Goal: Task Accomplishment & Management: Use online tool/utility

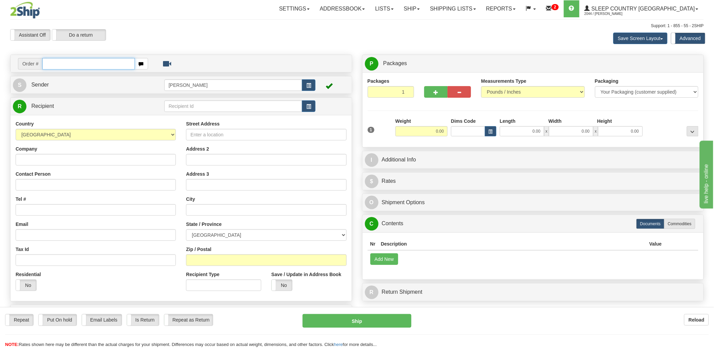
click at [91, 64] on input "text" at bounding box center [88, 64] width 92 height 12
type input "1060016"
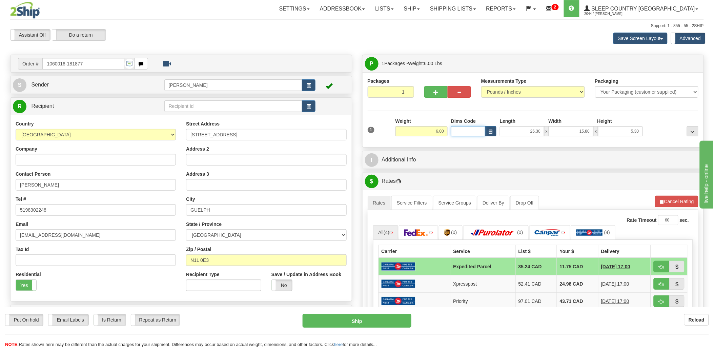
click at [460, 129] on input "Dims Code" at bounding box center [468, 131] width 34 height 10
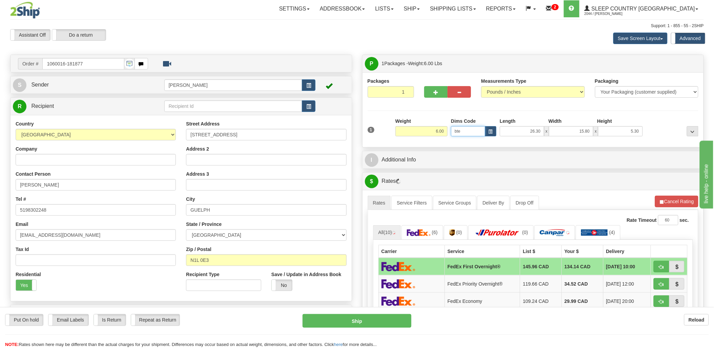
type input "bte"
click button "Delete" at bounding box center [0, 0] width 0 height 0
type input "15.00"
type input "5.00"
type input "25.00"
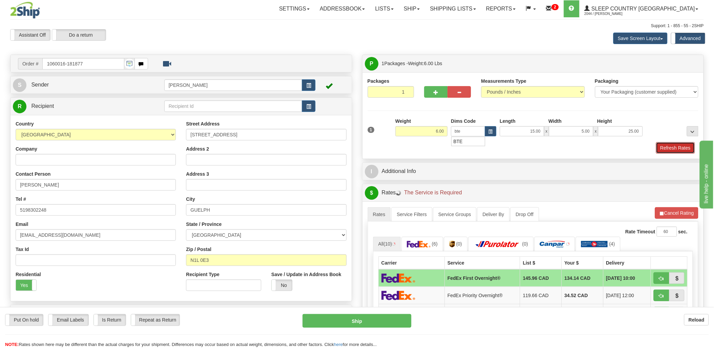
click at [662, 143] on button "Refresh Rates" at bounding box center [675, 148] width 39 height 12
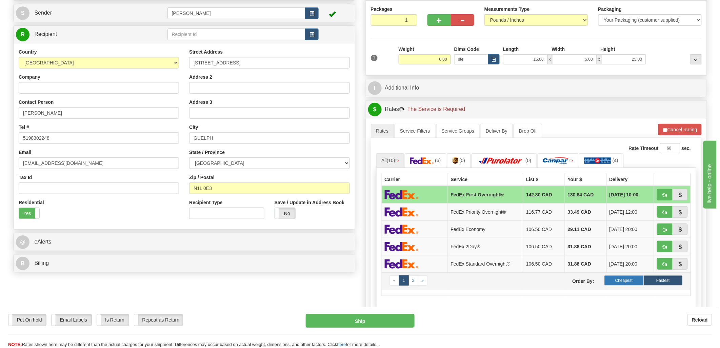
scroll to position [113, 0]
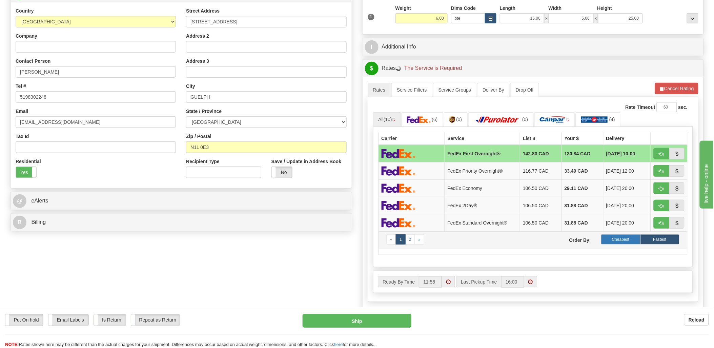
click at [631, 241] on label "Cheapest" at bounding box center [620, 239] width 39 height 10
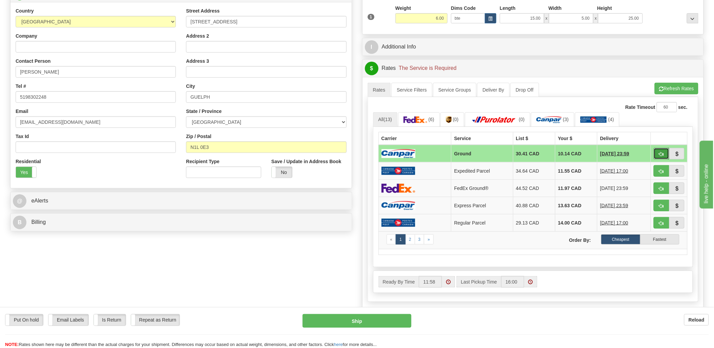
click at [663, 155] on span "button" at bounding box center [661, 154] width 5 height 4
type input "1"
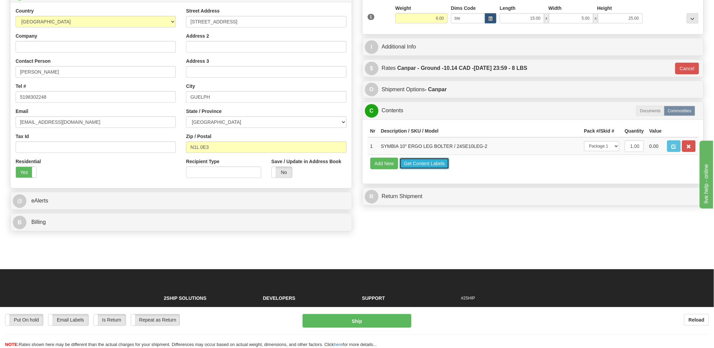
click at [417, 169] on button "Get Content Labels" at bounding box center [425, 164] width 50 height 12
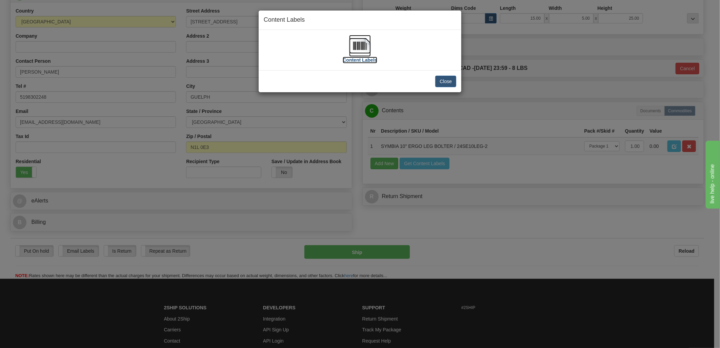
click at [364, 48] on img at bounding box center [360, 46] width 22 height 22
click at [447, 80] on button "Close" at bounding box center [445, 82] width 21 height 12
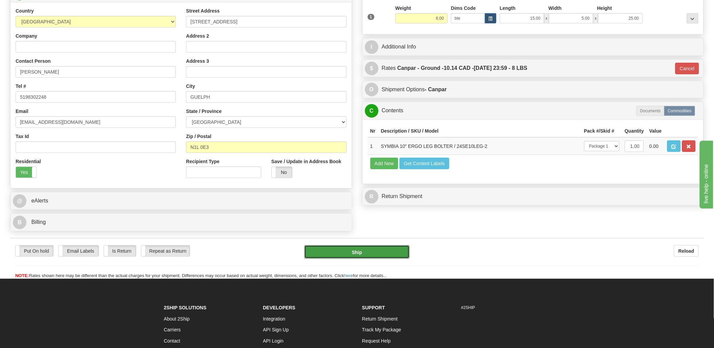
click at [371, 255] on button "Ship" at bounding box center [356, 252] width 105 height 14
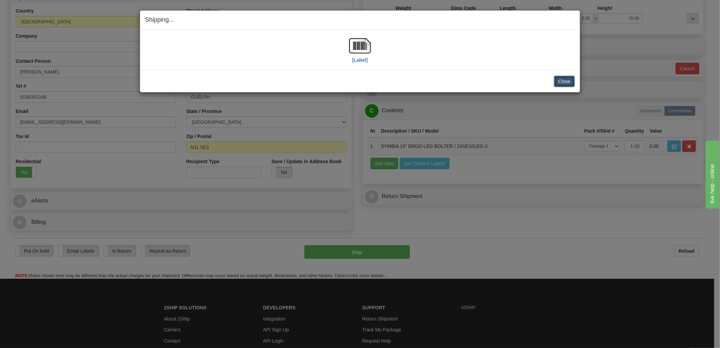
click at [561, 79] on button "Close" at bounding box center [564, 82] width 21 height 12
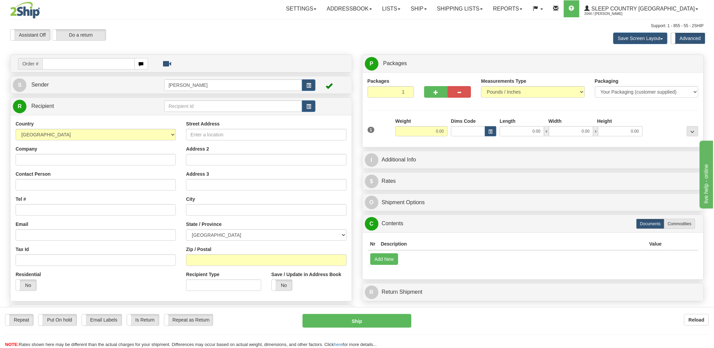
click at [66, 61] on input "text" at bounding box center [88, 64] width 92 height 12
click at [66, 62] on input "text" at bounding box center [88, 64] width 92 height 12
type input "1029505"
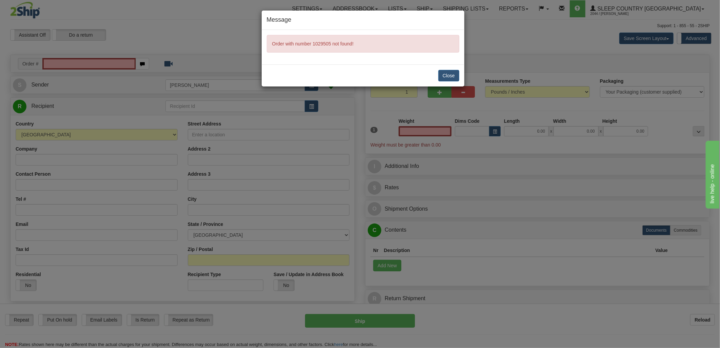
type input "0.00"
click at [438, 73] on div "Close" at bounding box center [363, 75] width 203 height 22
click at [445, 76] on button "Close" at bounding box center [448, 76] width 21 height 12
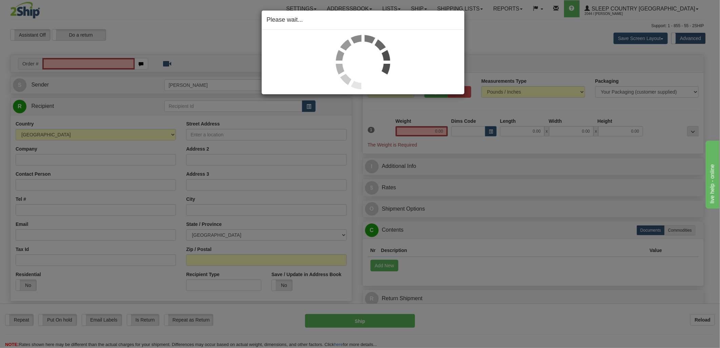
click at [96, 64] on div "Please wait..." at bounding box center [360, 174] width 720 height 348
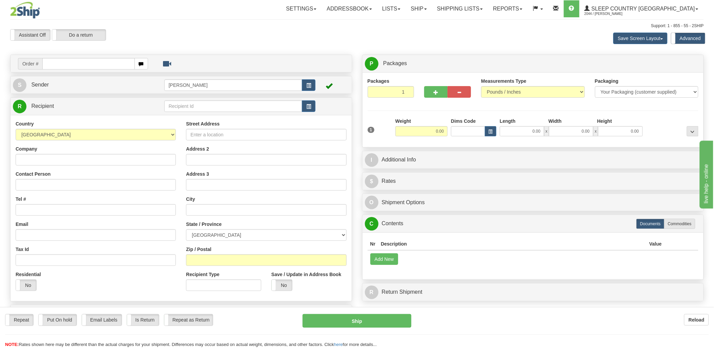
click at [80, 63] on div at bounding box center [357, 174] width 714 height 348
click at [80, 63] on input "text" at bounding box center [88, 64] width 92 height 12
type input "1"
type input "9000i"
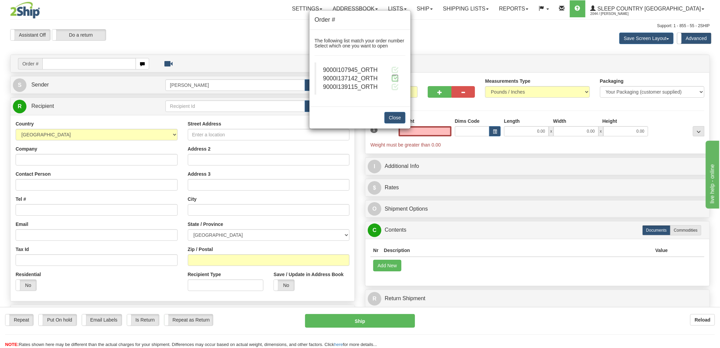
type input "0.00"
click at [395, 77] on span at bounding box center [395, 78] width 7 height 7
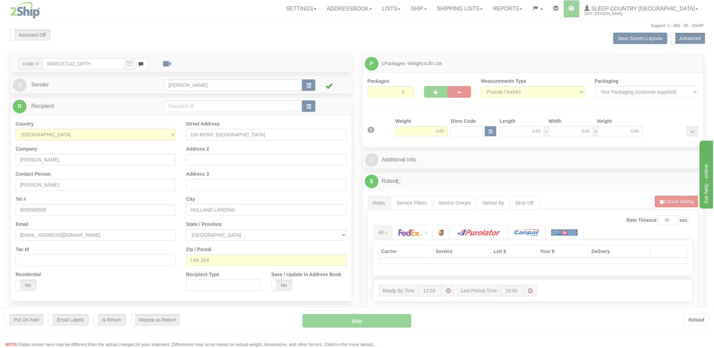
click at [470, 133] on div at bounding box center [357, 174] width 714 height 348
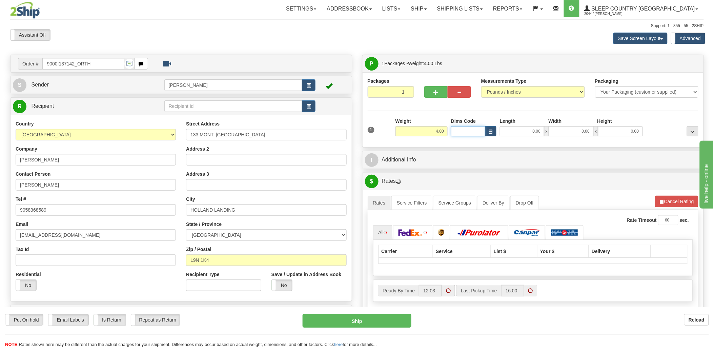
click at [470, 133] on input "Dims Code" at bounding box center [468, 131] width 34 height 10
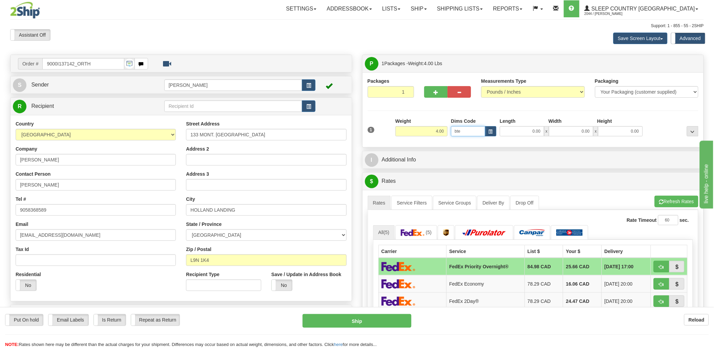
type input "bte"
click button "Delete" at bounding box center [0, 0] width 0 height 0
type input "15.00"
type input "5.00"
type input "25.00"
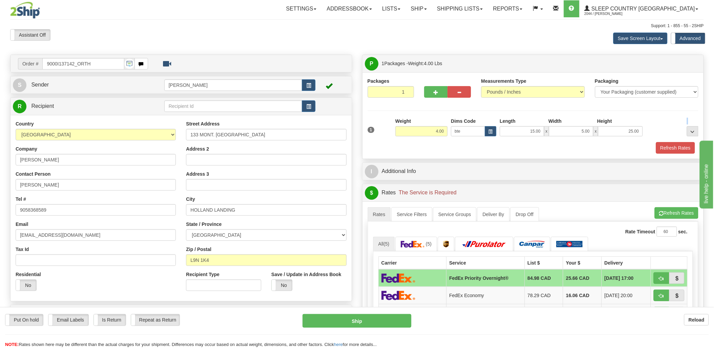
click at [655, 141] on div "1 Weight 4.00 Dims Code bte" at bounding box center [533, 130] width 335 height 24
drag, startPoint x: 655, startPoint y: 141, endPoint x: 661, endPoint y: 144, distance: 7.0
click at [661, 144] on button "Refresh Rates" at bounding box center [675, 148] width 39 height 12
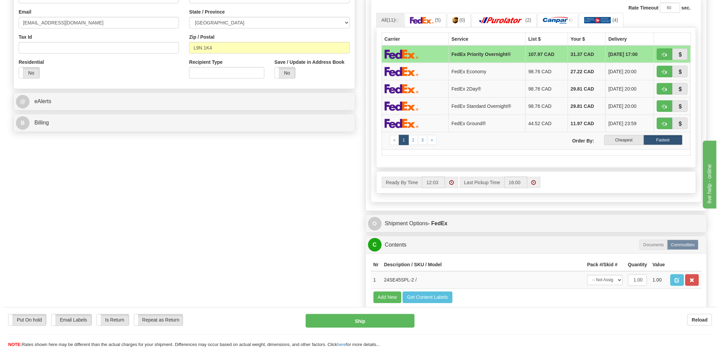
scroll to position [151, 0]
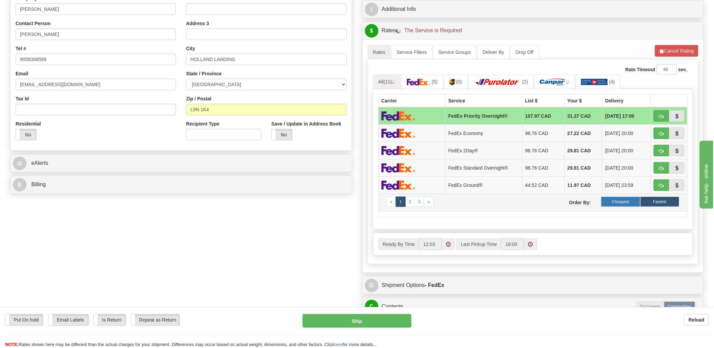
click at [632, 199] on label "Cheapest" at bounding box center [620, 202] width 39 height 10
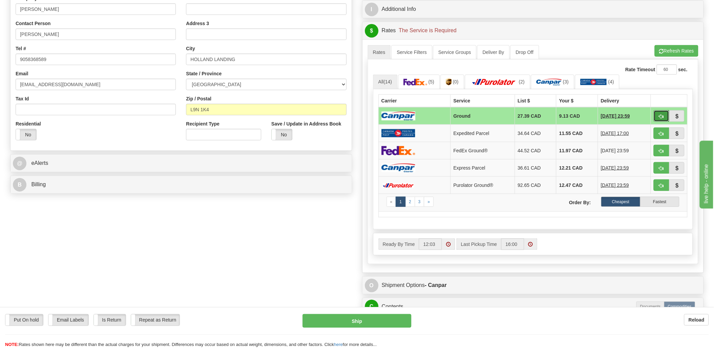
click at [660, 117] on span "button" at bounding box center [661, 116] width 5 height 4
type input "1"
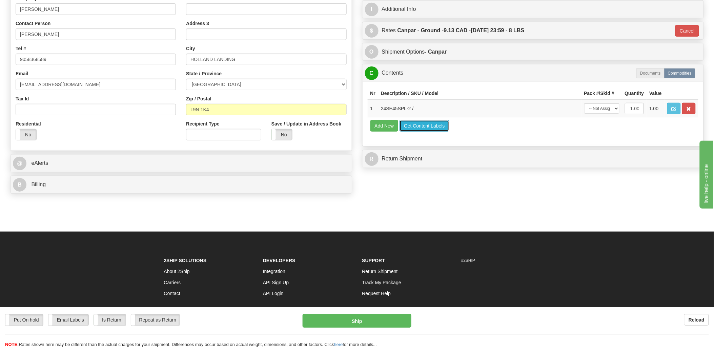
click at [443, 132] on button "Get Content Labels" at bounding box center [425, 126] width 50 height 12
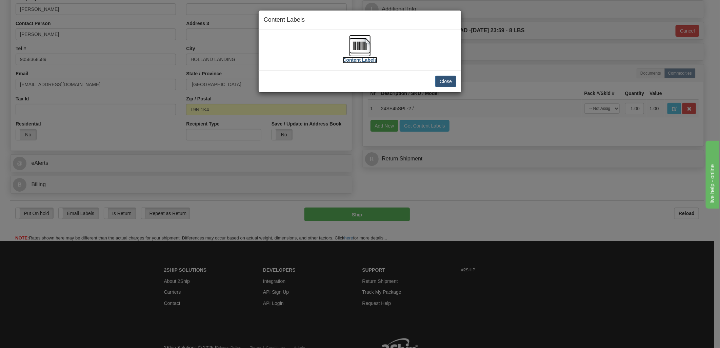
click at [362, 47] on img at bounding box center [360, 46] width 22 height 22
click at [454, 80] on button "Close" at bounding box center [445, 82] width 21 height 12
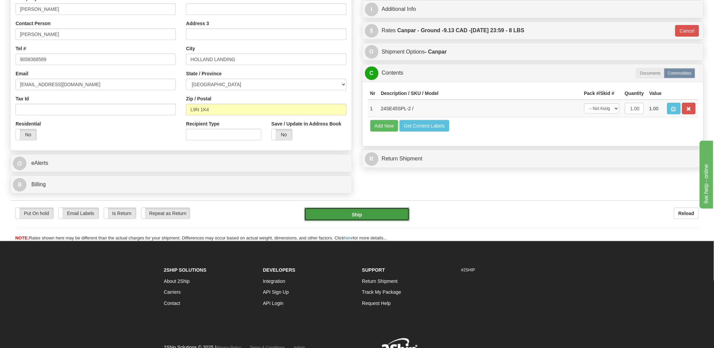
click at [399, 215] on button "Ship" at bounding box center [356, 214] width 105 height 14
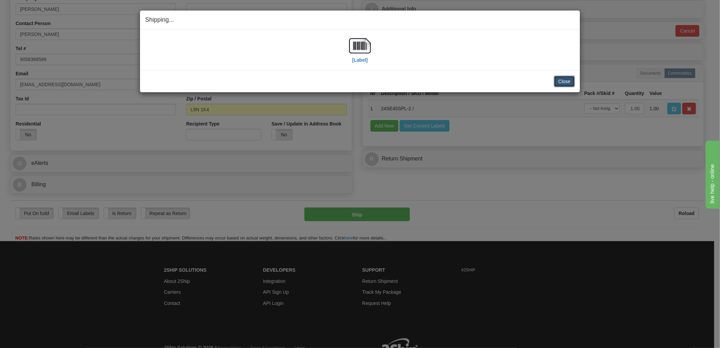
click at [568, 84] on button "Close" at bounding box center [564, 82] width 21 height 12
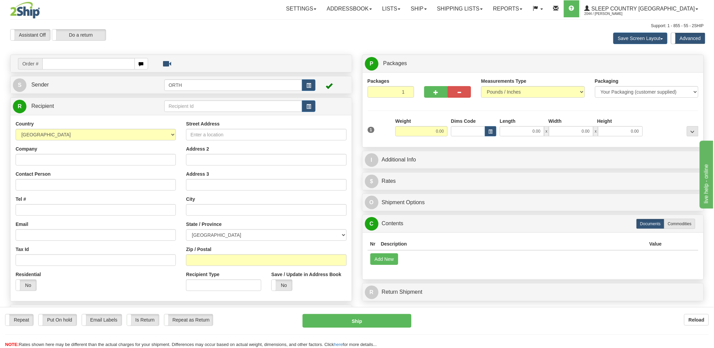
click at [80, 63] on input "text" at bounding box center [88, 64] width 92 height 12
click at [88, 61] on input "text" at bounding box center [88, 64] width 92 height 12
type input "9000i"
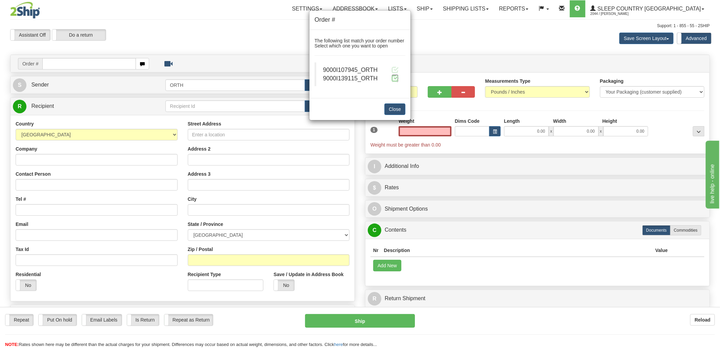
type input "0.00"
click at [394, 77] on span at bounding box center [395, 78] width 7 height 7
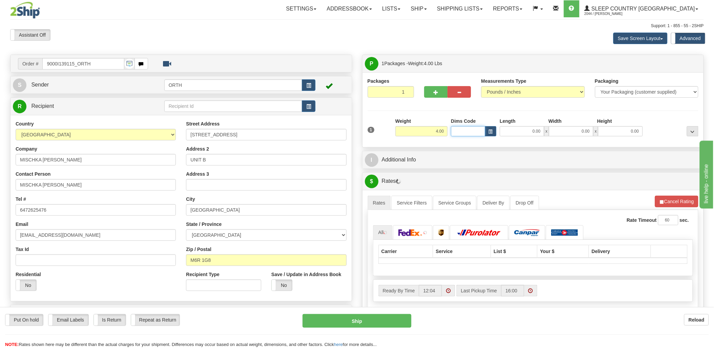
click at [460, 133] on input "Dims Code" at bounding box center [468, 131] width 34 height 10
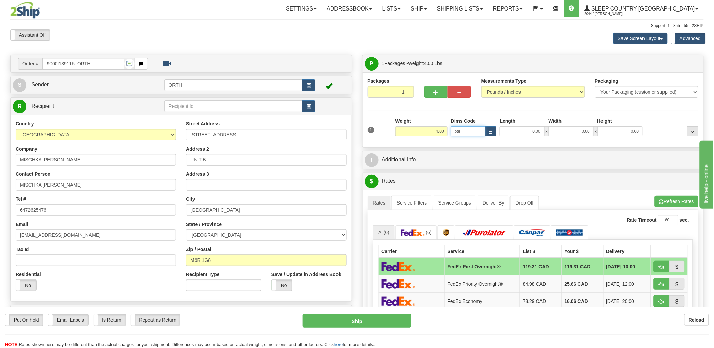
type input "bte"
click button "Delete" at bounding box center [0, 0] width 0 height 0
type input "15.00"
type input "5.00"
type input "25.00"
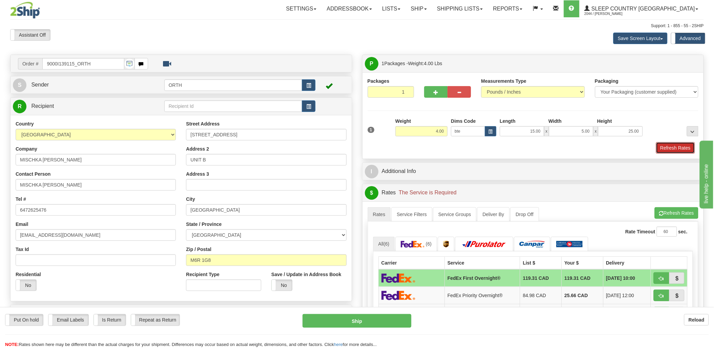
click at [683, 147] on button "Refresh Rates" at bounding box center [675, 148] width 39 height 12
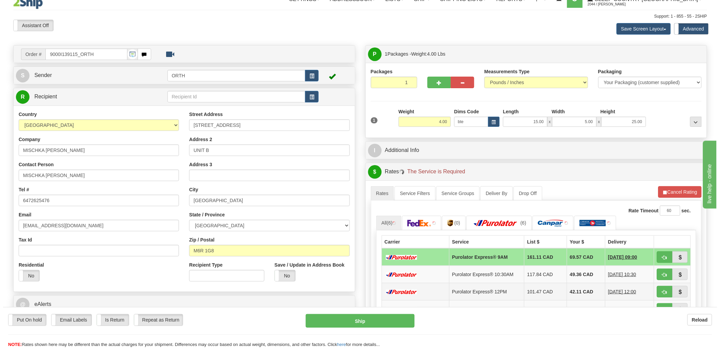
scroll to position [151, 0]
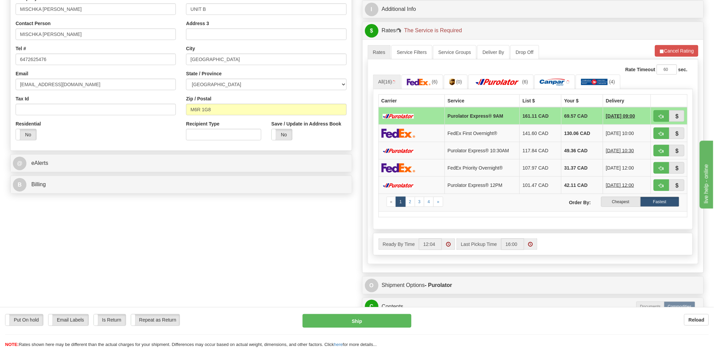
click at [626, 204] on label "Cheapest" at bounding box center [620, 202] width 39 height 10
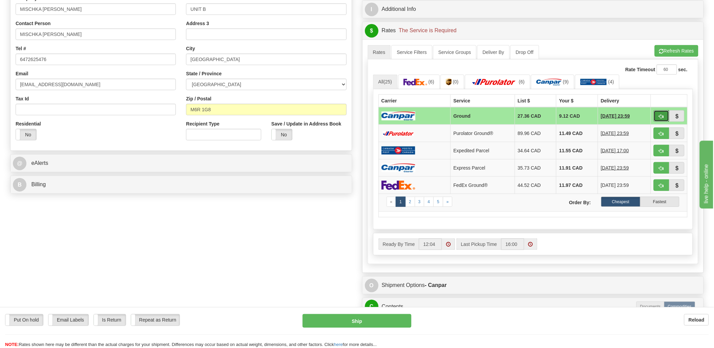
click at [659, 115] on span "button" at bounding box center [661, 116] width 5 height 4
type input "1"
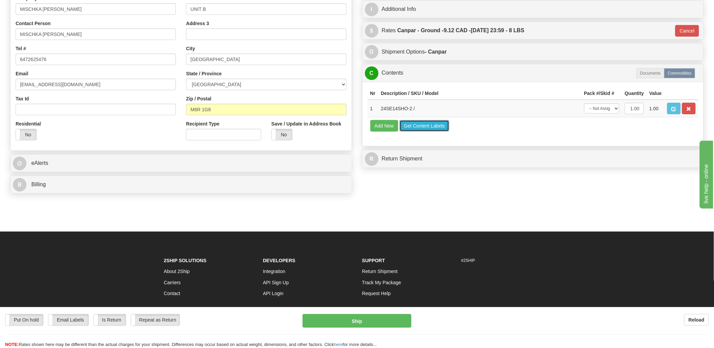
click at [439, 132] on button "Get Content Labels" at bounding box center [425, 126] width 50 height 12
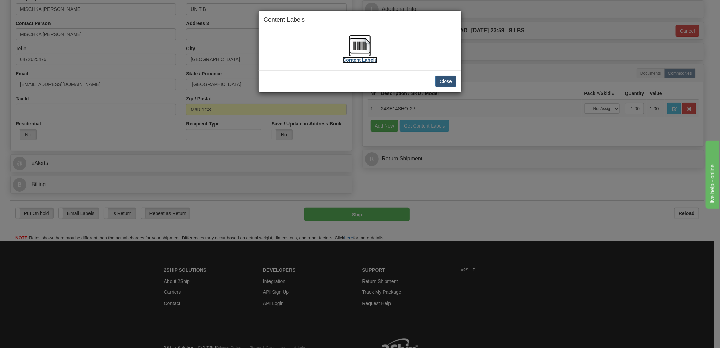
click at [364, 55] on img at bounding box center [360, 46] width 22 height 22
click at [450, 79] on button "Close" at bounding box center [445, 82] width 21 height 12
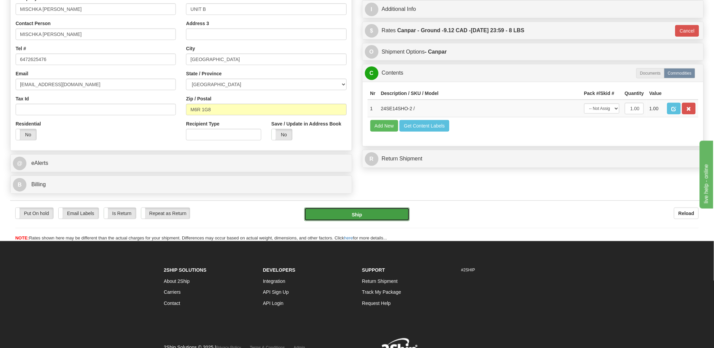
click at [385, 214] on button "Ship" at bounding box center [356, 214] width 105 height 14
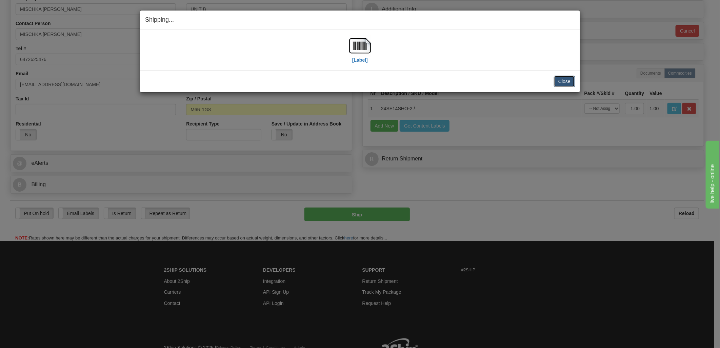
click at [565, 83] on button "Close" at bounding box center [564, 82] width 21 height 12
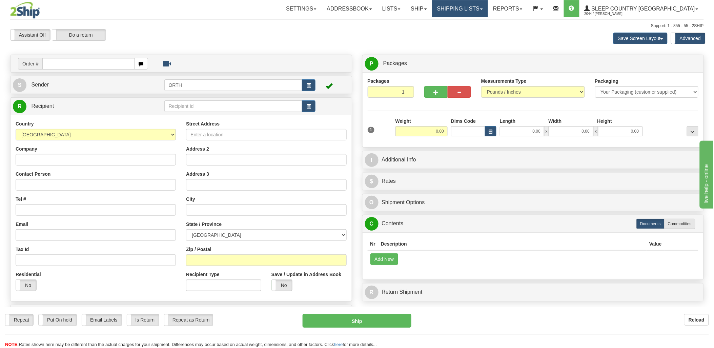
click at [483, 8] on link "Shipping lists" at bounding box center [460, 8] width 56 height 17
click at [468, 25] on span "Current Shipments" at bounding box center [449, 23] width 40 height 5
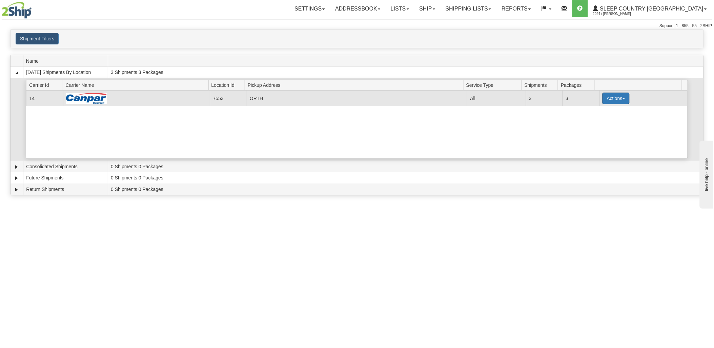
click at [619, 96] on button "Actions" at bounding box center [616, 99] width 27 height 12
click at [591, 139] on span "Print" at bounding box center [589, 137] width 14 height 5
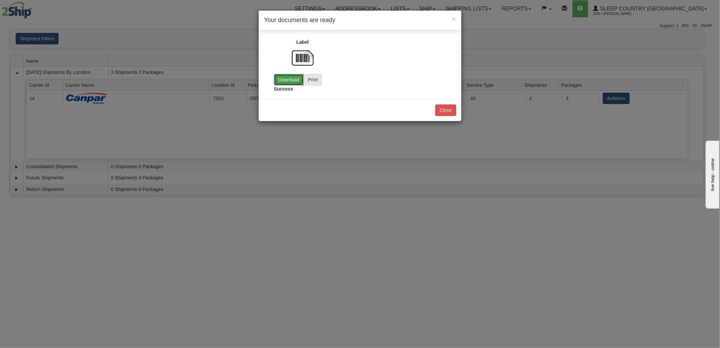
click at [296, 77] on link "Download" at bounding box center [289, 80] width 30 height 12
click at [450, 112] on button "Close" at bounding box center [445, 110] width 21 height 12
